Goal: Obtain resource: Obtain resource

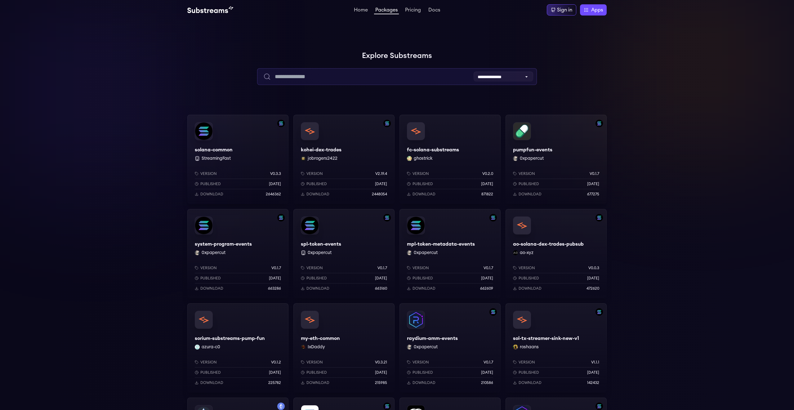
click at [321, 77] on input "text" at bounding box center [396, 76] width 279 height 17
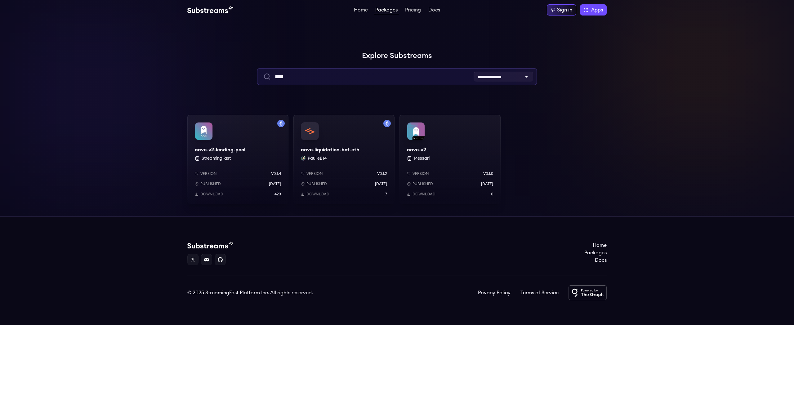
type input "****"
click at [260, 153] on div "aave-v2-lending-pool StreamingFast Version v0.1.4 Published 1 years ago Downloa…" at bounding box center [237, 159] width 101 height 89
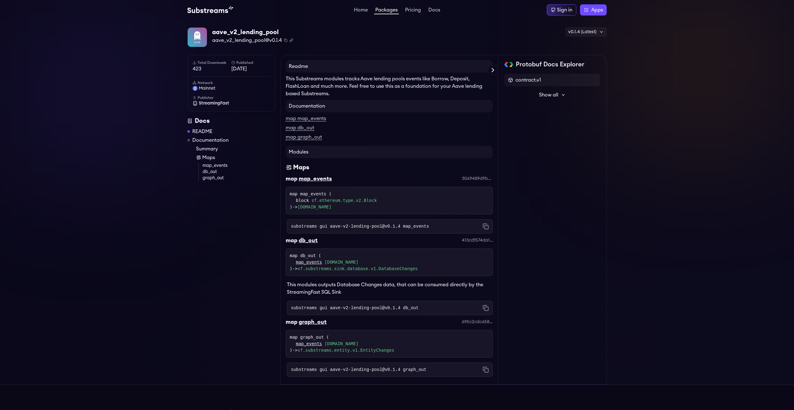
click at [291, 41] on icon "Copy .spkg link to clipboard" at bounding box center [291, 40] width 4 height 4
click at [150, 170] on div "aave_v2_lending_pool aave_v2_lending_pool@v0.1.4 Copied! Copied! v0.1.4 (Latest…" at bounding box center [397, 202] width 794 height 365
click at [597, 35] on div "v0.1.4 (Latest)" at bounding box center [585, 31] width 41 height 9
click at [405, 40] on div "aave_v2_lending_pool aave_v2_lending_pool@v0.1.4 Copied! Copied! v0.1.4 (Latest…" at bounding box center [396, 37] width 419 height 20
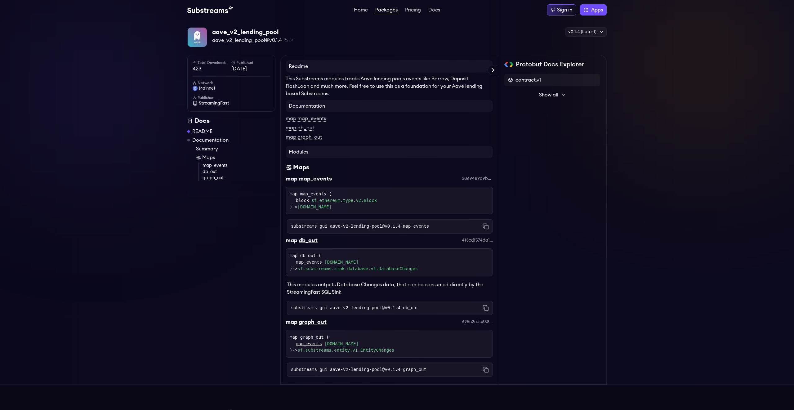
click at [675, 80] on div "aave_v2_lending_pool aave_v2_lending_pool@v0.1.4 Copied! Copied! v0.1.4 (Latest…" at bounding box center [397, 202] width 794 height 365
click at [537, 81] on span "contract.v1" at bounding box center [528, 79] width 25 height 7
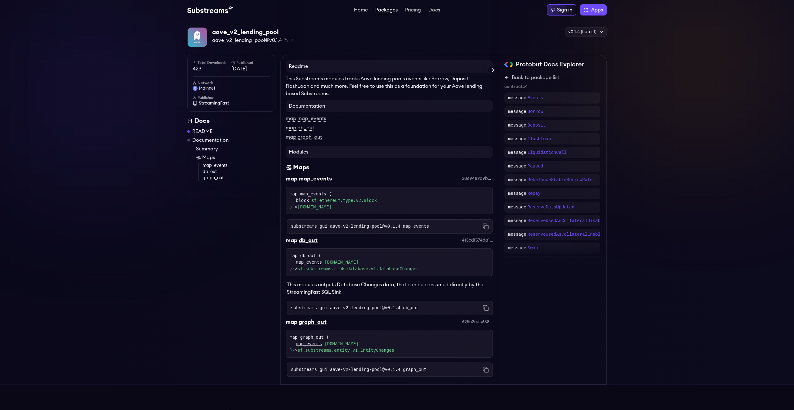
click at [141, 172] on div "aave_v2_lending_pool aave_v2_lending_pool@v0.1.4 Copied! Copied! v0.1.4 (Latest…" at bounding box center [397, 202] width 794 height 365
click at [291, 39] on icon "Copy .spkg link to clipboard" at bounding box center [291, 40] width 4 height 4
click at [109, 244] on div "aave_v2_lending_pool aave_v2_lending_pool@v0.1.4 Copied! Copied! v0.1.4 (Latest…" at bounding box center [397, 202] width 794 height 365
